Goal: Find specific page/section: Find specific page/section

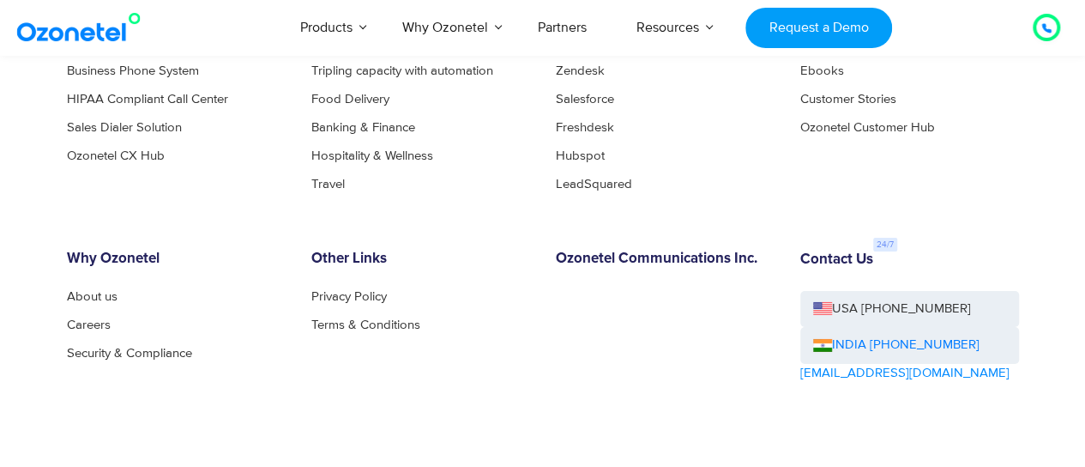
scroll to position [9255, 0]
click at [96, 325] on link "Careers" at bounding box center [93, 323] width 53 height 13
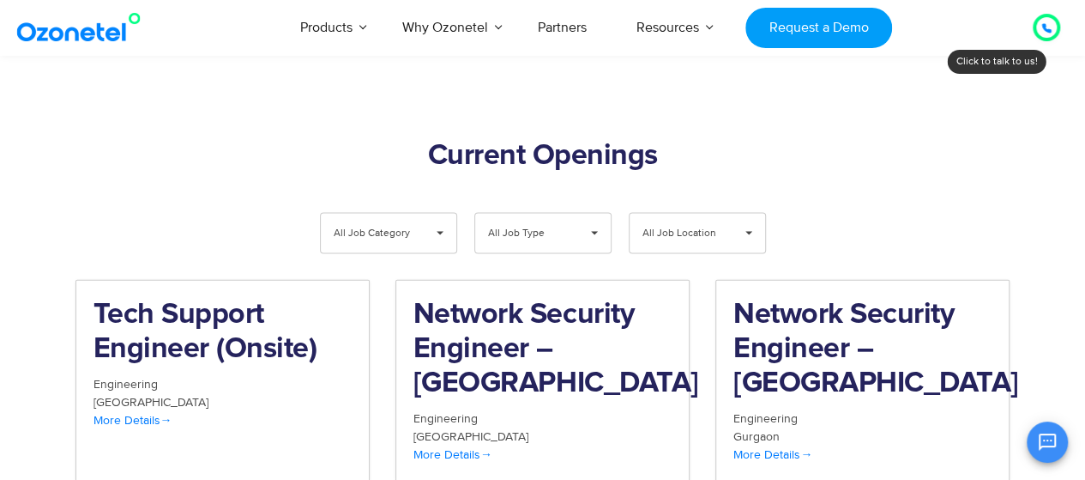
scroll to position [1755, 0]
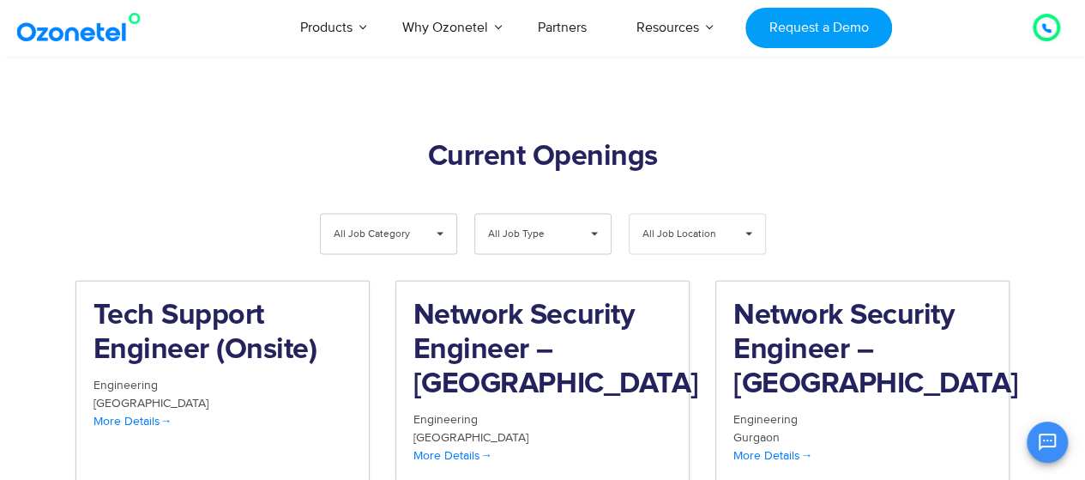
click at [710, 215] on span "All Job Location" at bounding box center [684, 234] width 82 height 39
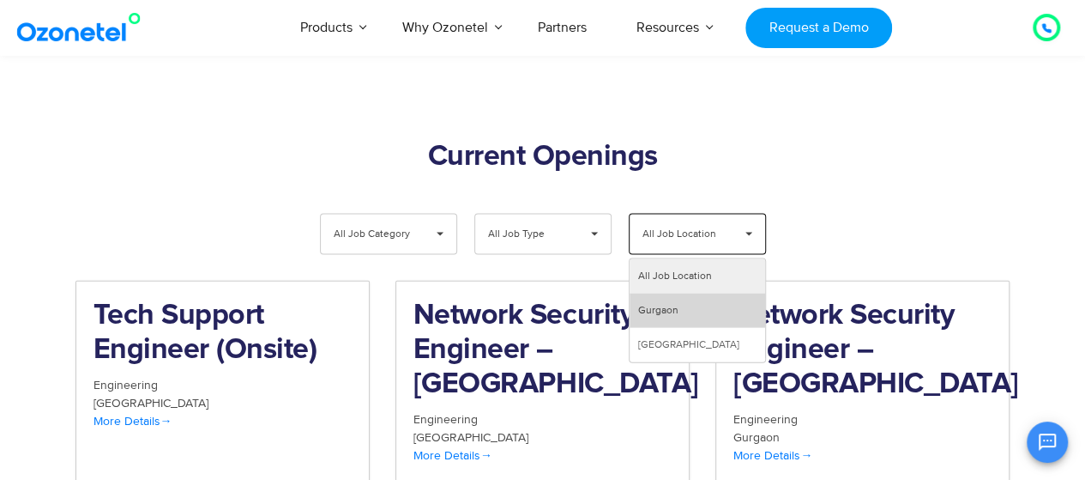
click at [656, 293] on li "Gurgaon" at bounding box center [698, 310] width 136 height 34
select select "***"
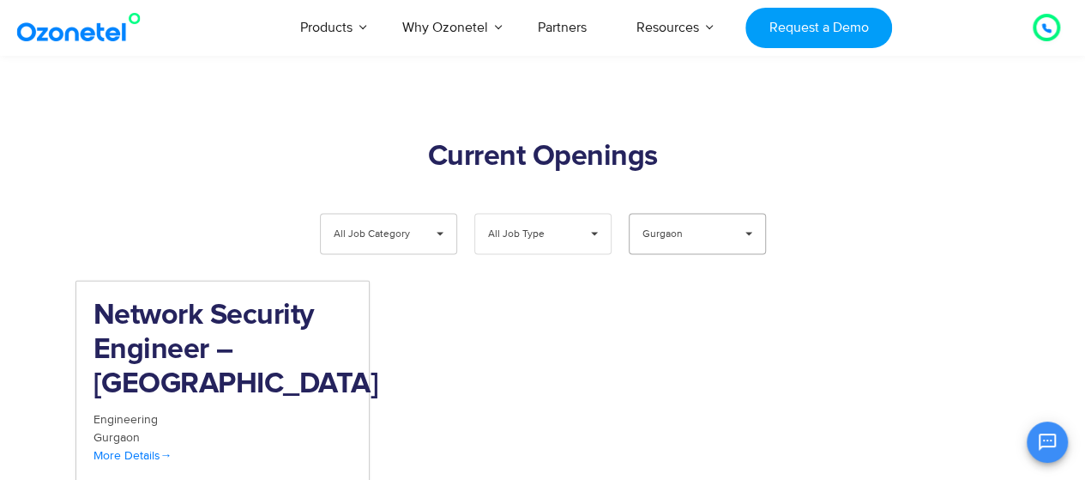
click at [537, 215] on span "All Job Type" at bounding box center [529, 234] width 82 height 39
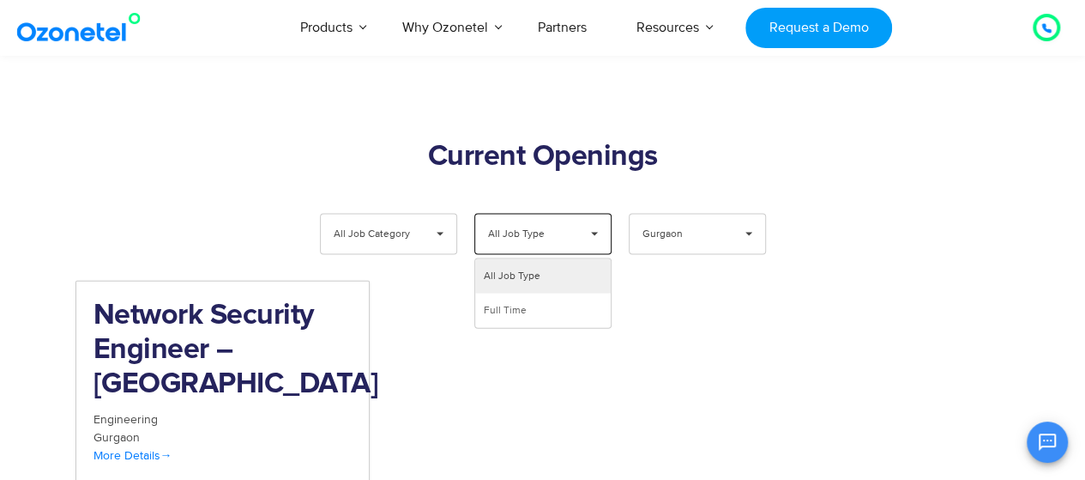
click at [537, 215] on span "All Job Type" at bounding box center [529, 234] width 82 height 39
